Goal: Navigation & Orientation: Find specific page/section

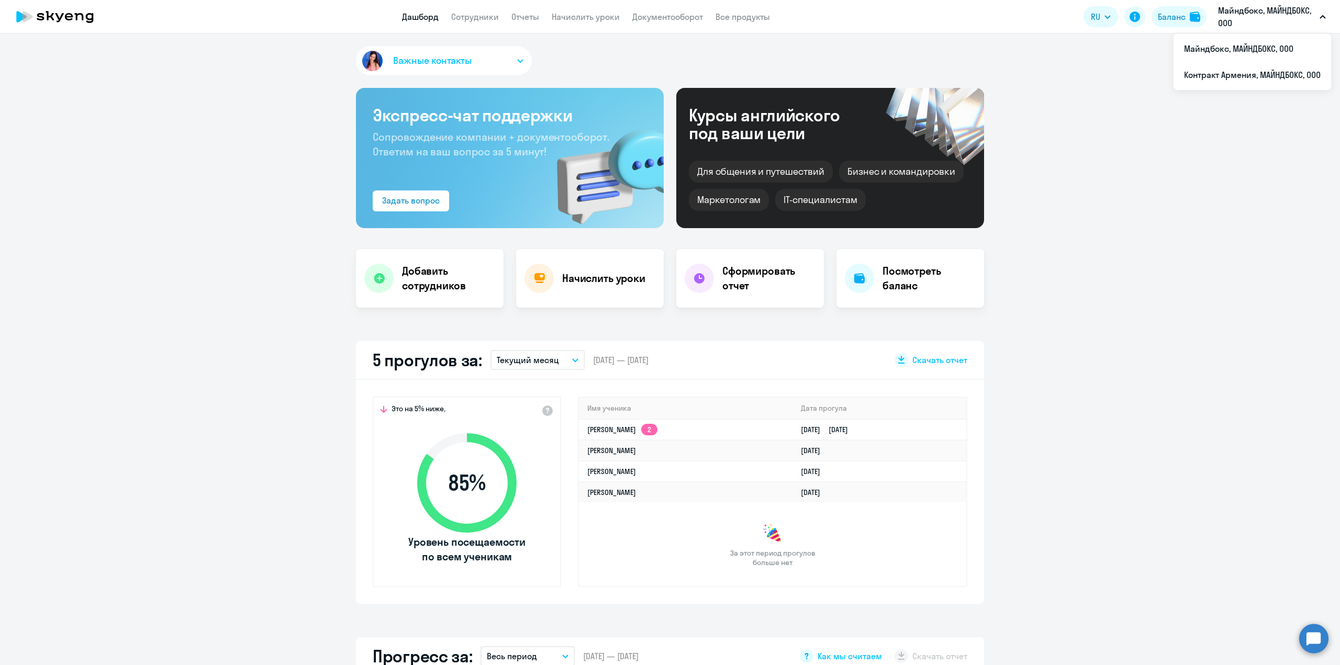
click at [1291, 15] on p "Майндбокс, МАЙНДБОКС, ООО" at bounding box center [1266, 16] width 97 height 25
click at [1291, 16] on p "Майндбокс, МАЙНДБОКС, ООО" at bounding box center [1266, 16] width 97 height 25
click at [1256, 72] on li "Контракт Армения, МАЙНДБОКС, ООО" at bounding box center [1252, 75] width 158 height 26
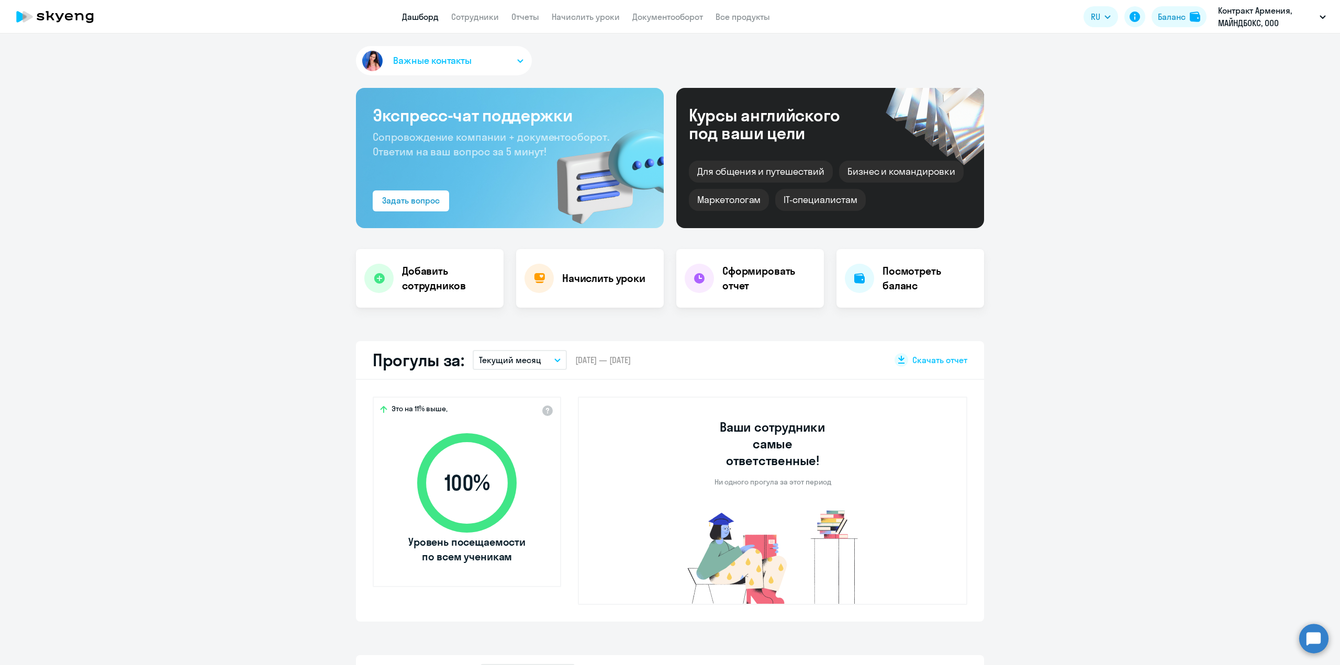
select select "30"
click at [535, 24] on app-header "Дашборд Сотрудники Отчеты Начислить уроки Документооборот Все продукты Дашборд …" at bounding box center [670, 16] width 1340 height 33
click at [524, 18] on link "Отчеты" at bounding box center [525, 17] width 28 height 10
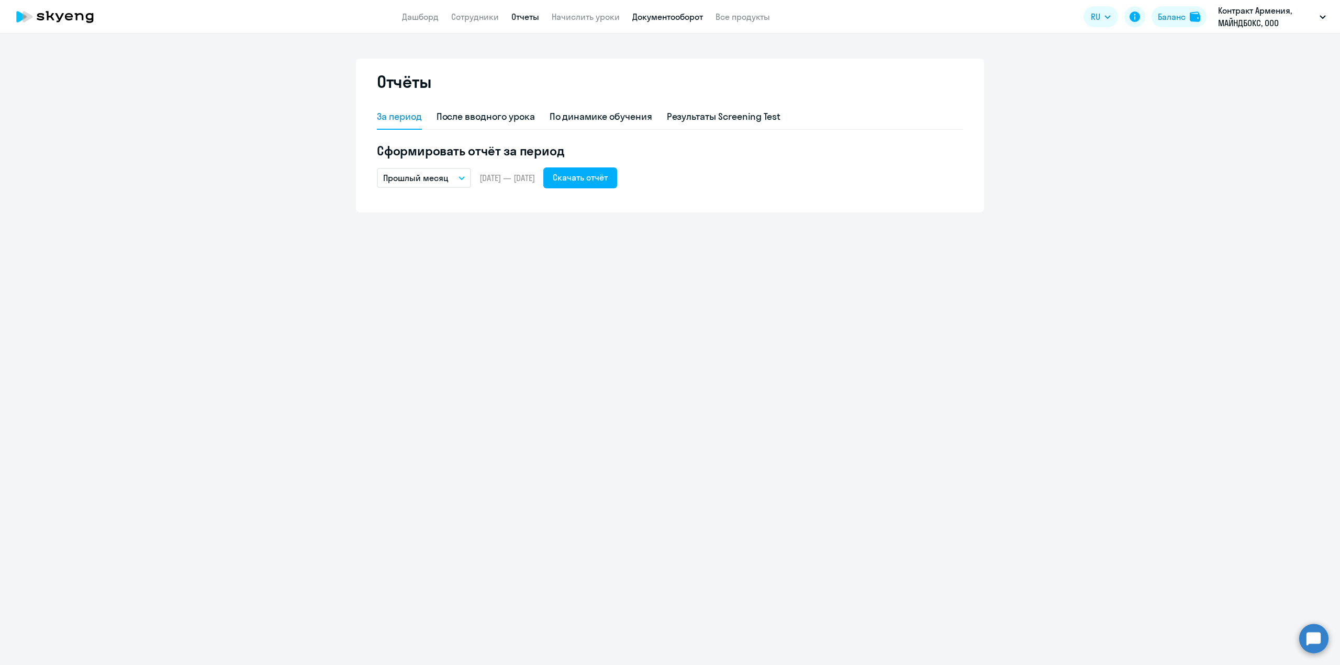
click at [657, 20] on link "Документооборот" at bounding box center [667, 17] width 71 height 10
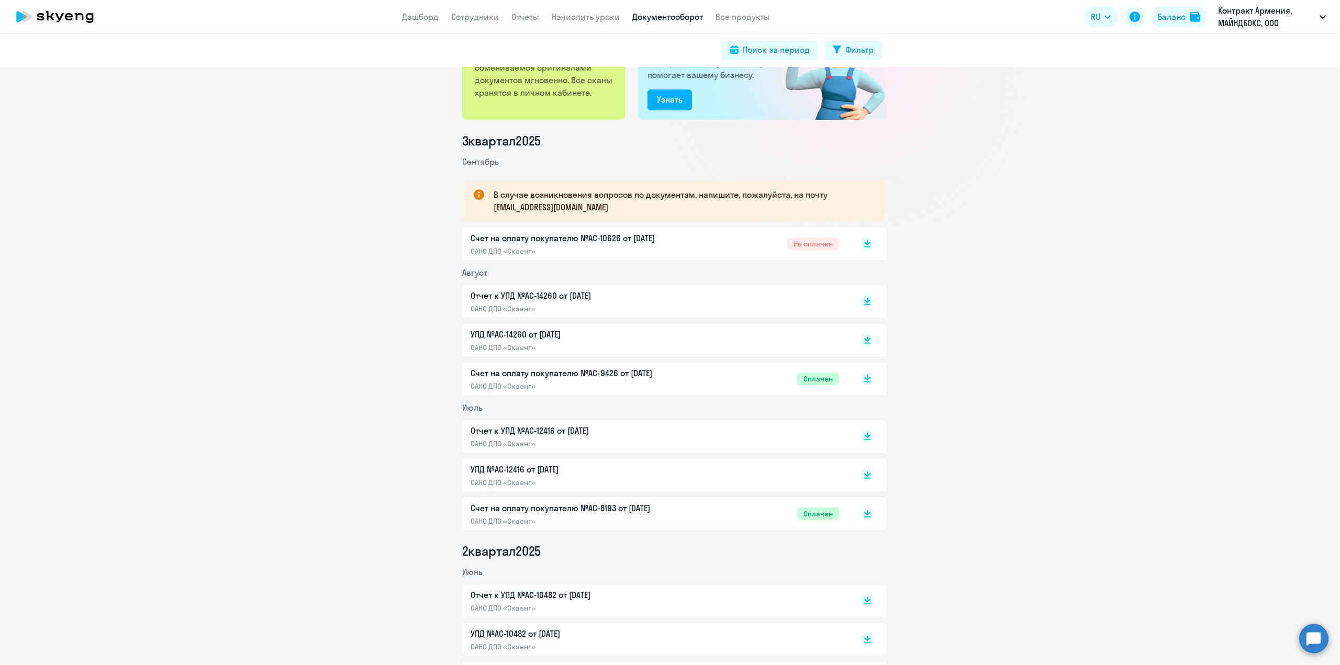
scroll to position [105, 0]
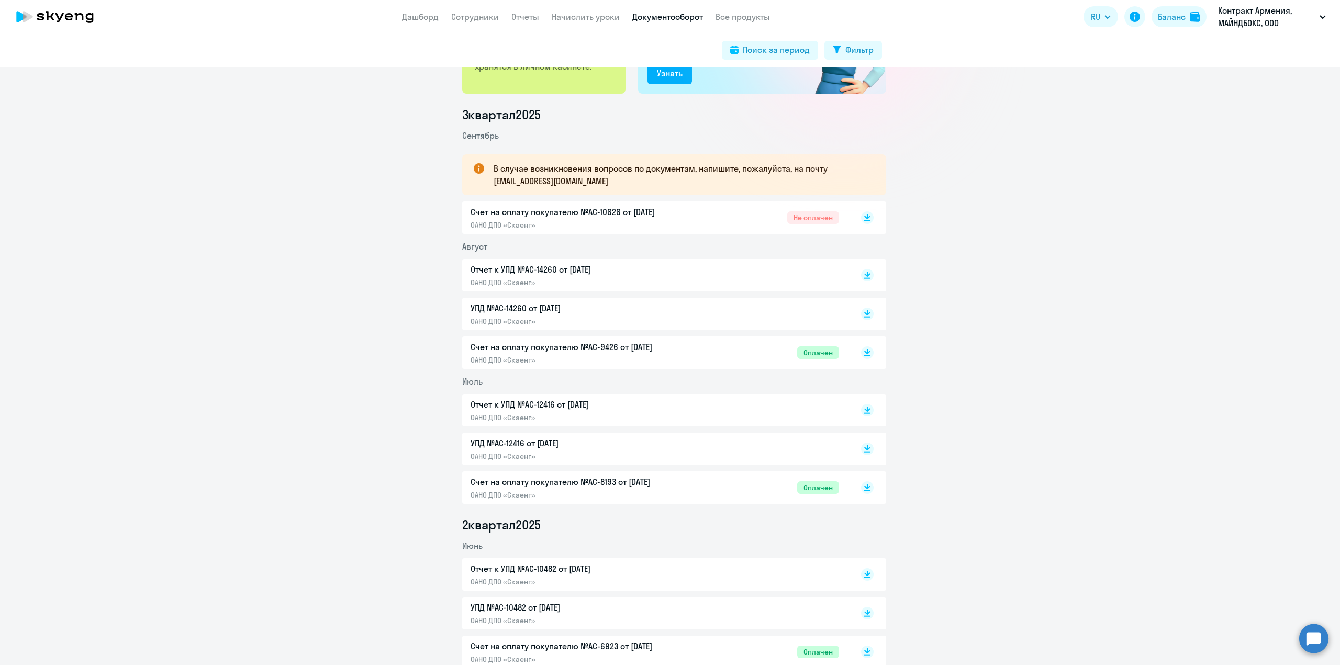
click at [496, 273] on p "Отчет к УПД №AC-14260 от [DATE]" at bounding box center [580, 269] width 220 height 13
